Goal: Navigation & Orientation: Find specific page/section

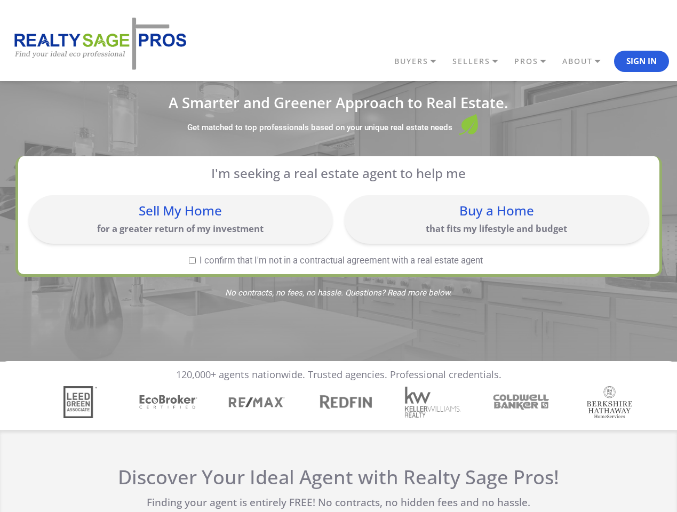
click at [421, 61] on link "BUYERS" at bounding box center [421, 61] width 58 height 18
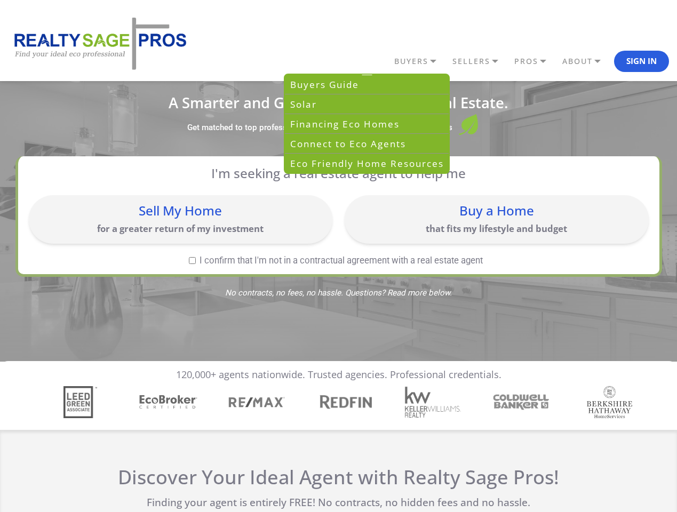
click at [450, 61] on link "SELLERS" at bounding box center [421, 61] width 58 height 18
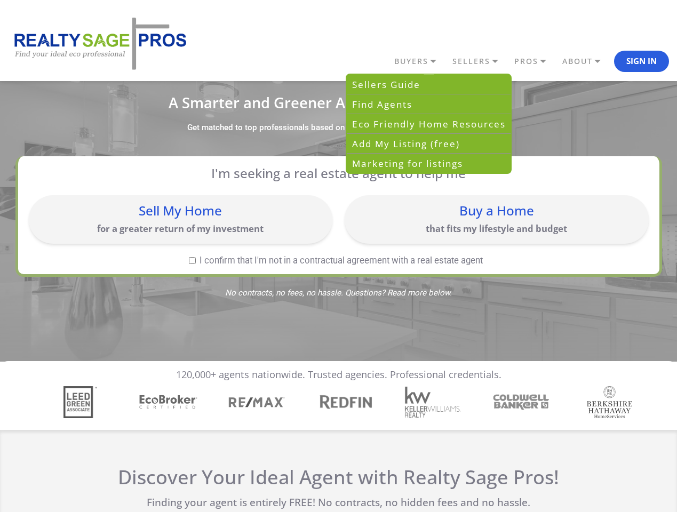
click at [450, 61] on link "PROS" at bounding box center [421, 61] width 58 height 18
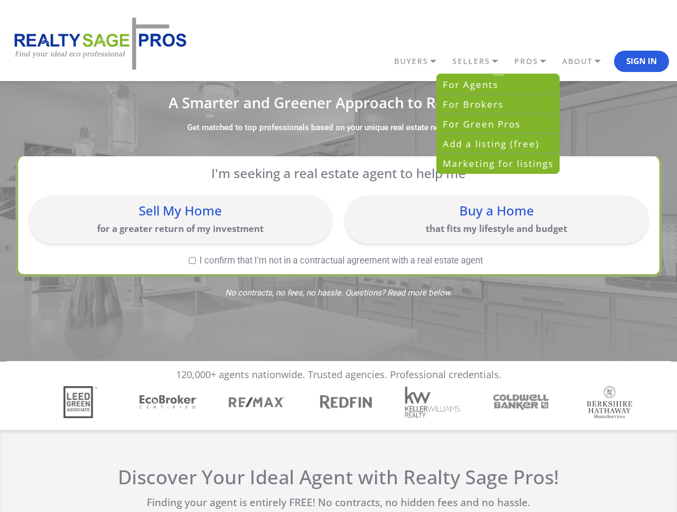
click at [450, 61] on link "ABOUT" at bounding box center [421, 61] width 58 height 18
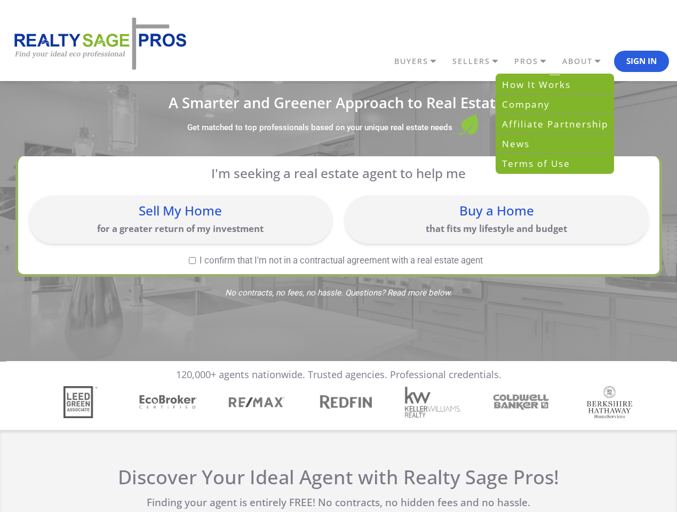
click at [642, 61] on button "Sign In" at bounding box center [641, 61] width 55 height 21
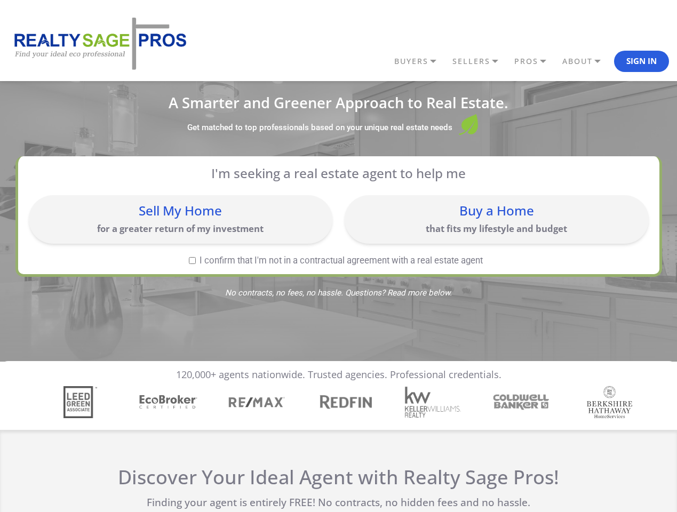
click at [180, 219] on div "Sell My Home for a greater return of my investment" at bounding box center [180, 220] width 293 height 38
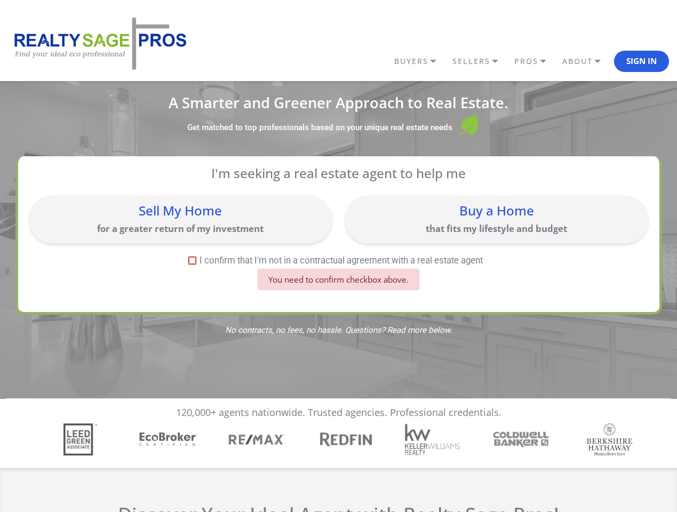
click at [496, 219] on div "Buy a Home that fits my lifestyle and budget" at bounding box center [496, 220] width 293 height 38
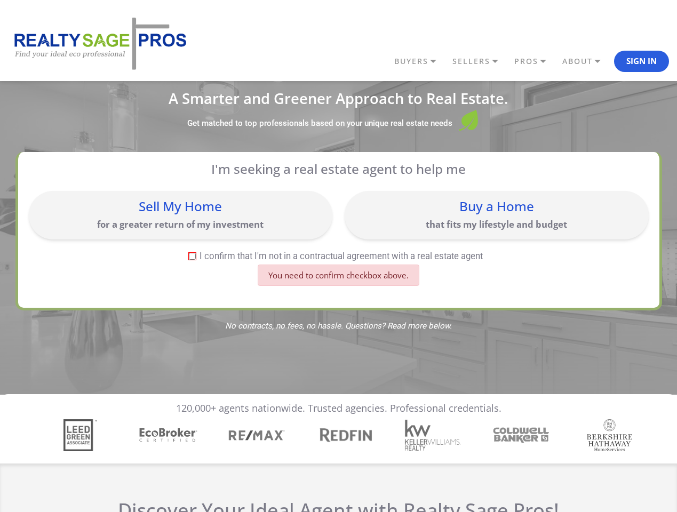
click at [192, 260] on label "I confirm that I'm not in a contractual agreement with a real estate agent" at bounding box center [336, 256] width 615 height 9
click at [192, 260] on input "I confirm that I'm not in a contractual agreement with a real estate agent" at bounding box center [192, 256] width 7 height 7
checkbox input "true"
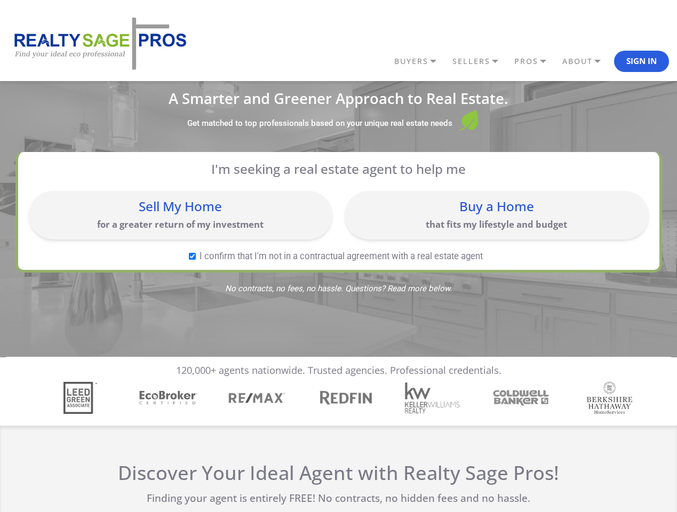
click at [338, 402] on img "4 / 7" at bounding box center [344, 398] width 61 height 20
